Goal: Information Seeking & Learning: Find specific fact

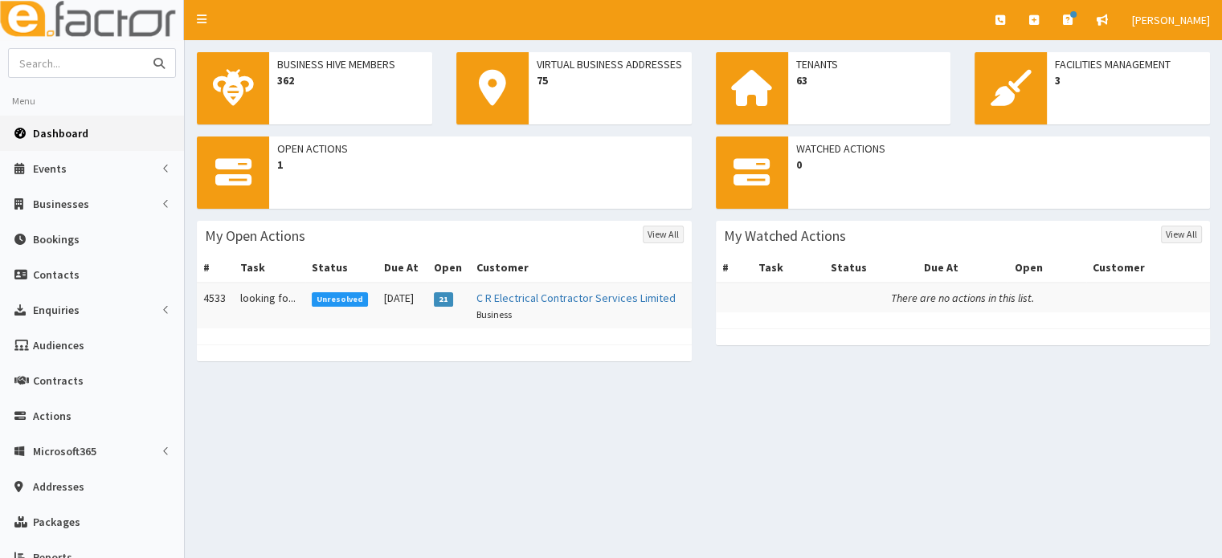
click at [83, 62] on input "text" at bounding box center [76, 63] width 135 height 28
type input "kate lis"
click at [143, 49] on button "submit" at bounding box center [159, 63] width 32 height 28
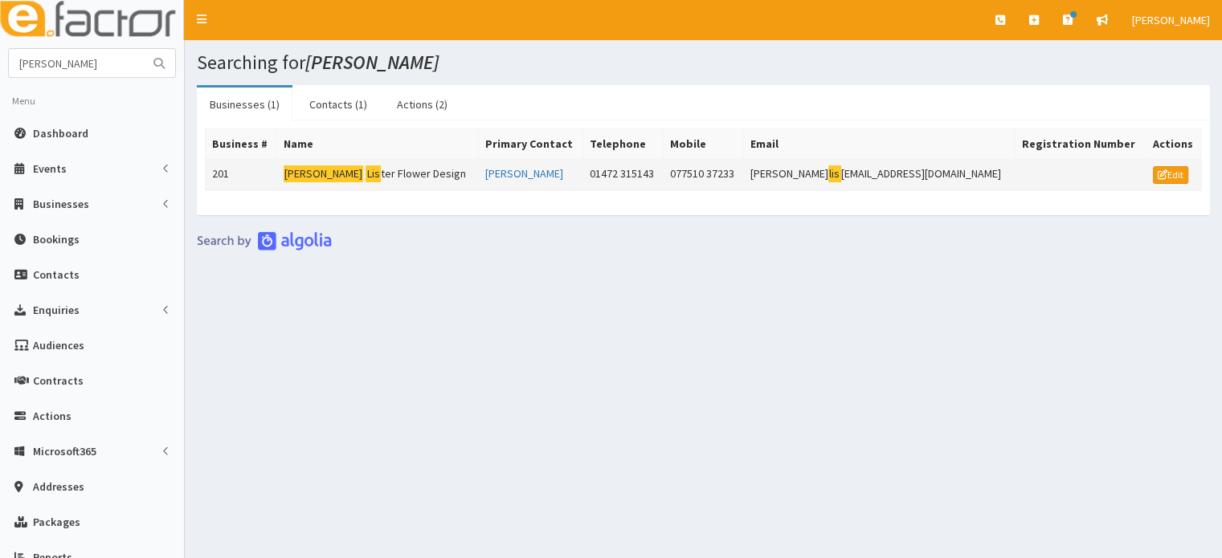
click at [428, 179] on td "[PERSON_NAME] ter Flower Design" at bounding box center [377, 175] width 202 height 32
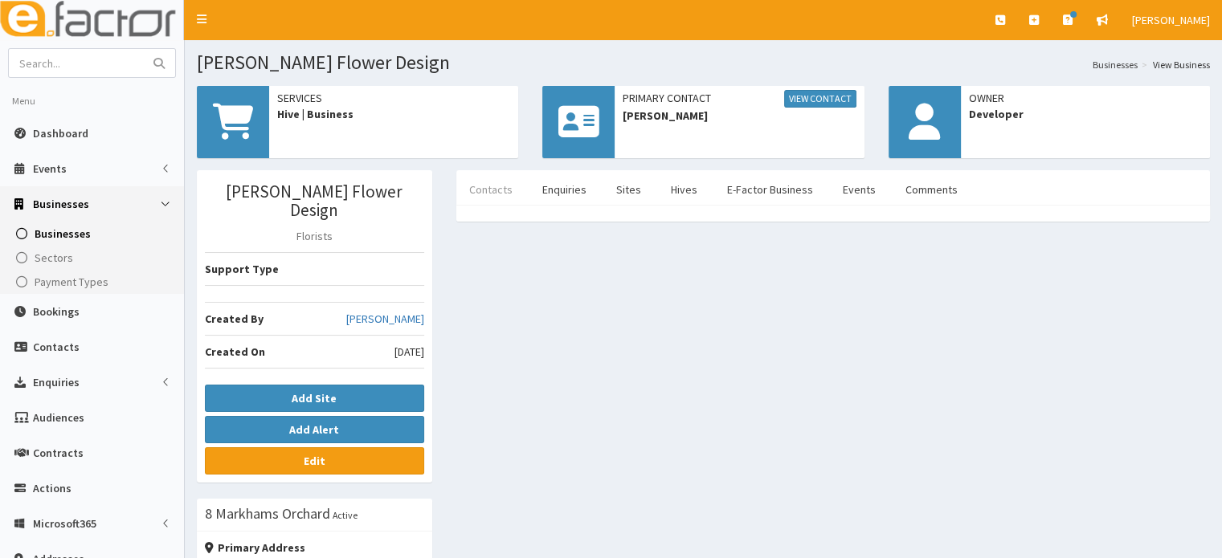
click at [480, 190] on link "Contacts" at bounding box center [490, 190] width 69 height 34
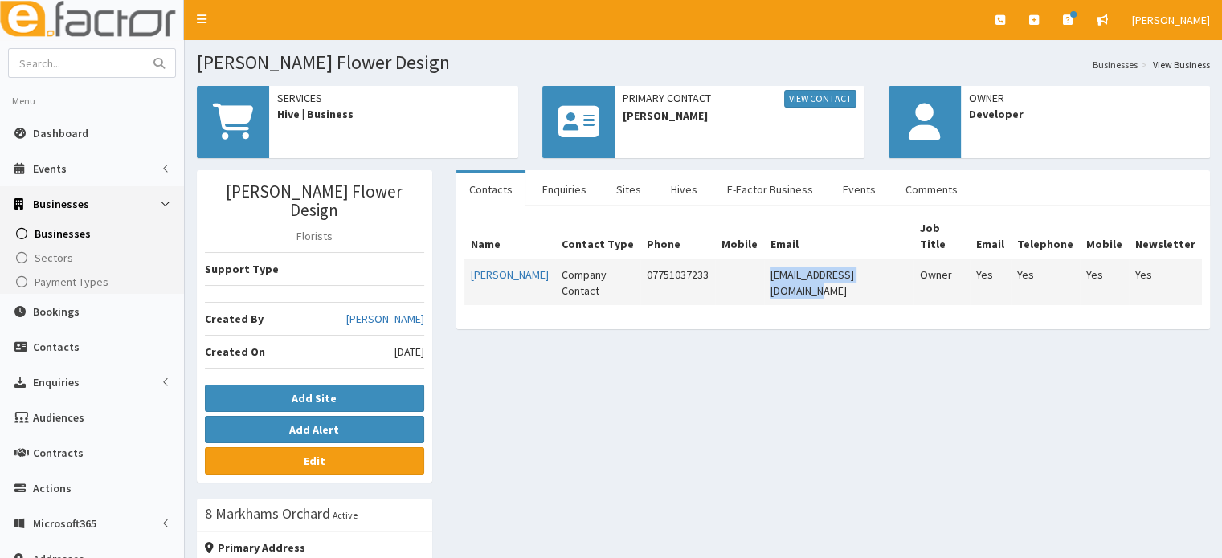
drag, startPoint x: 894, startPoint y: 256, endPoint x: 768, endPoint y: 264, distance: 126.3
click at [768, 264] on td "[EMAIL_ADDRESS][DOMAIN_NAME]" at bounding box center [838, 283] width 149 height 46
copy td "[EMAIL_ADDRESS][DOMAIN_NAME]"
click at [78, 20] on img at bounding box center [92, 20] width 184 height 40
